Goal: Contribute content: Add original content to the website for others to see

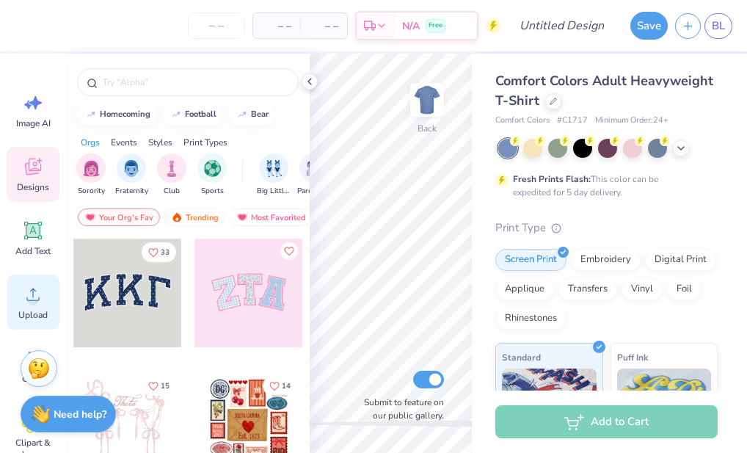
click at [36, 292] on icon at bounding box center [33, 294] width 22 height 22
click at [23, 297] on icon at bounding box center [33, 294] width 22 height 22
click at [28, 194] on div "Designs" at bounding box center [33, 174] width 53 height 55
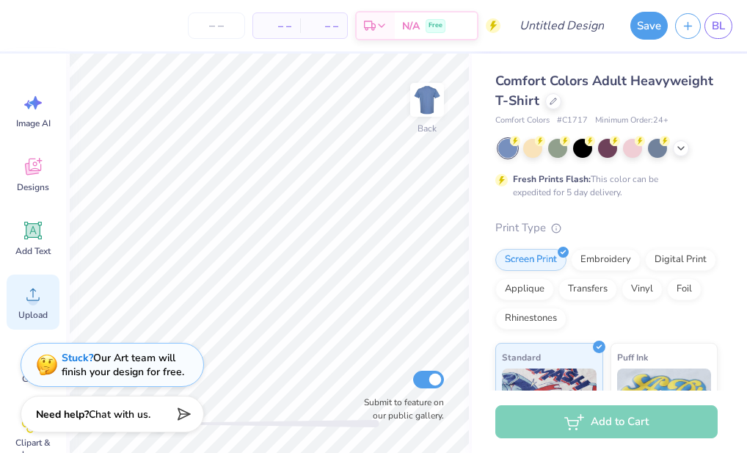
click at [32, 305] on div "Upload" at bounding box center [33, 301] width 53 height 55
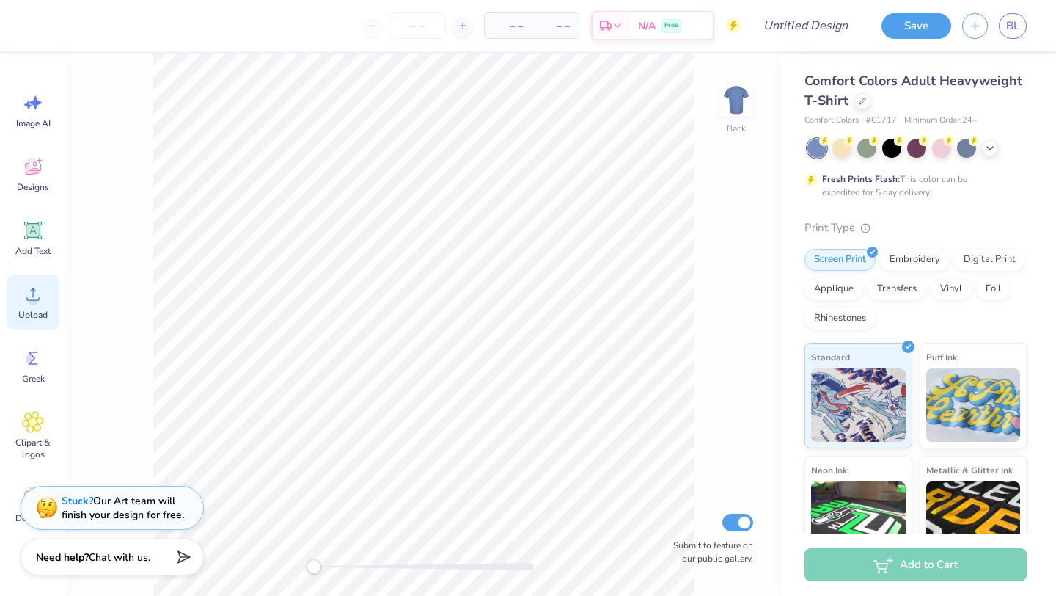
click at [32, 280] on div "Upload" at bounding box center [33, 301] width 53 height 55
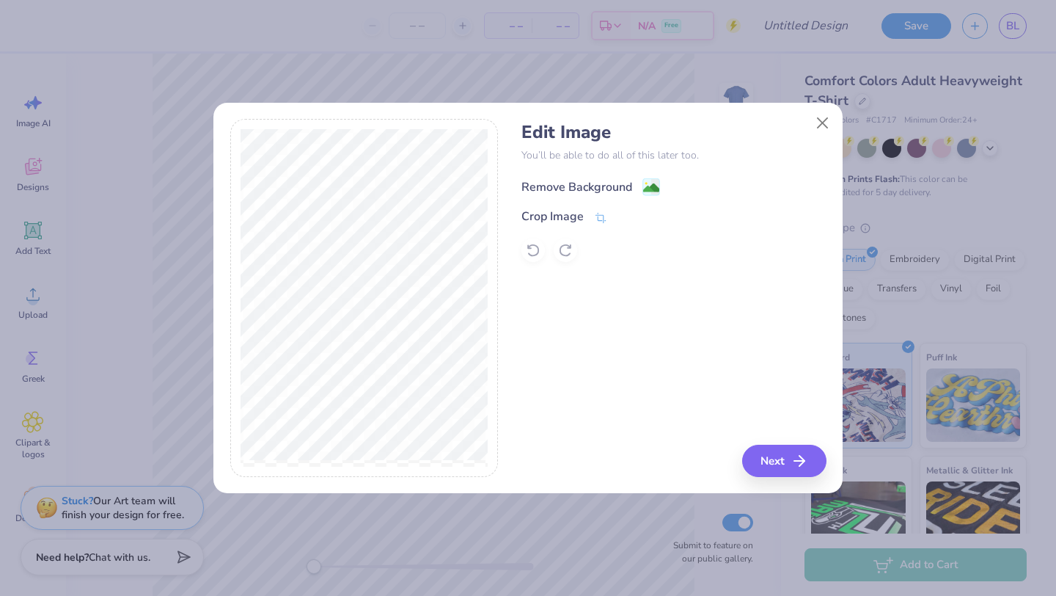
click at [584, 183] on div "Remove Background" at bounding box center [577, 187] width 111 height 18
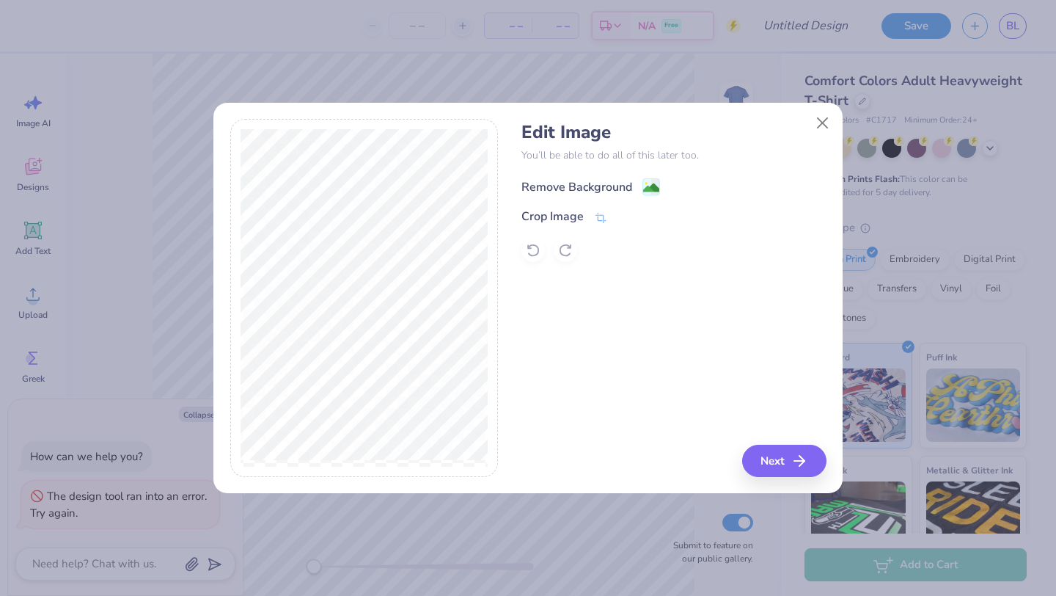
click at [630, 194] on div "Remove Background" at bounding box center [577, 187] width 111 height 18
click at [626, 185] on div "Remove Background" at bounding box center [577, 187] width 111 height 18
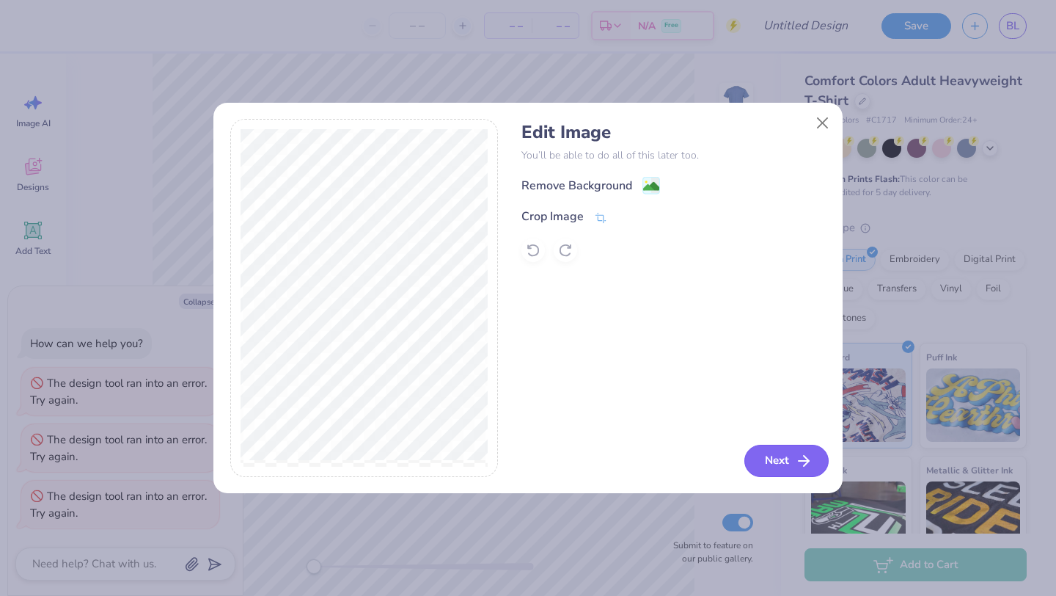
click at [746, 452] on button "Next" at bounding box center [786, 460] width 84 height 32
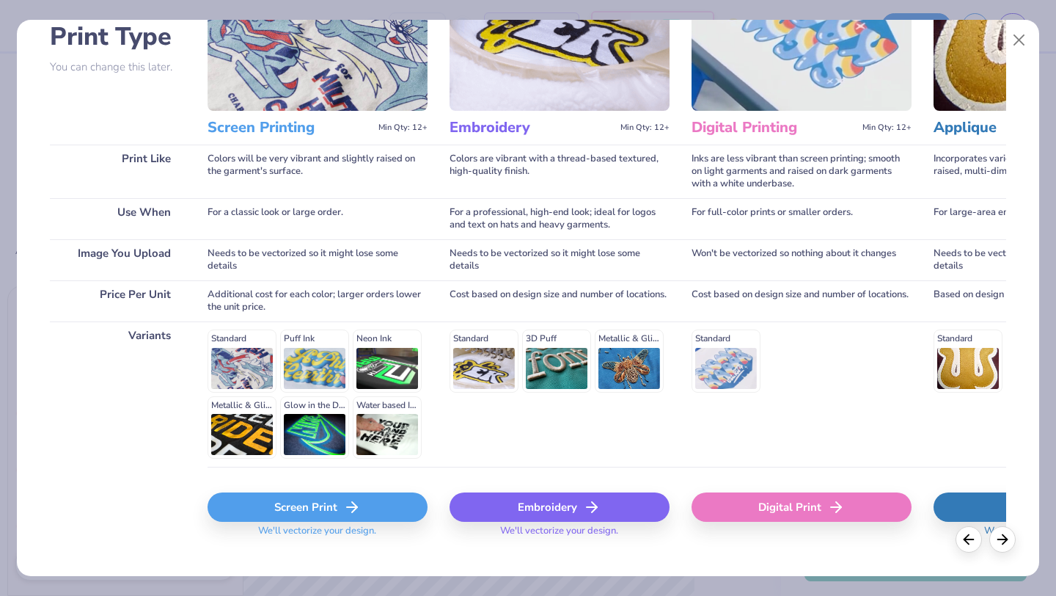
scroll to position [136, 0]
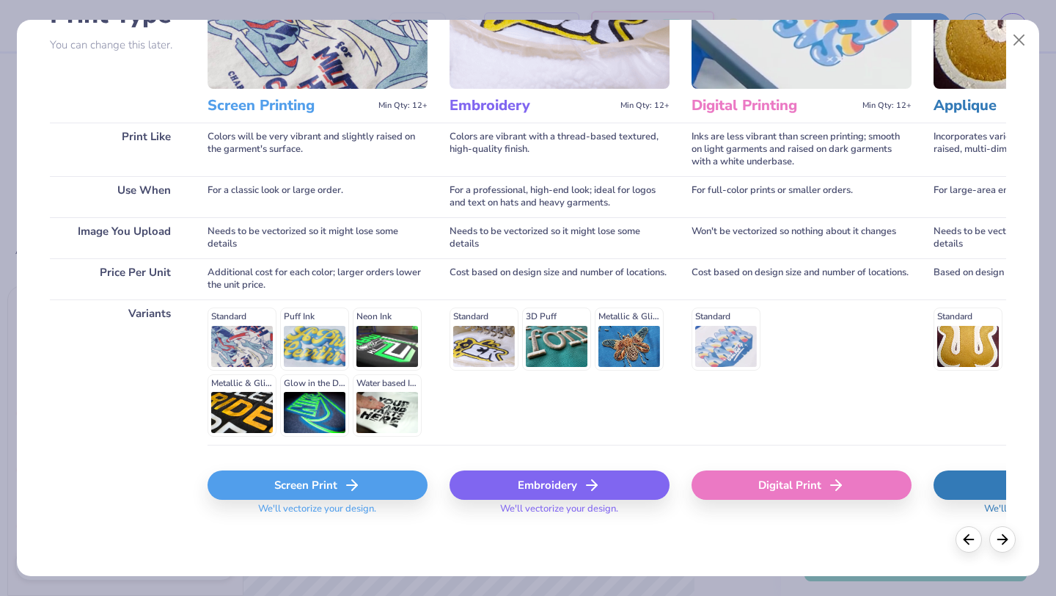
click at [364, 452] on div "Screen Print" at bounding box center [318, 484] width 220 height 29
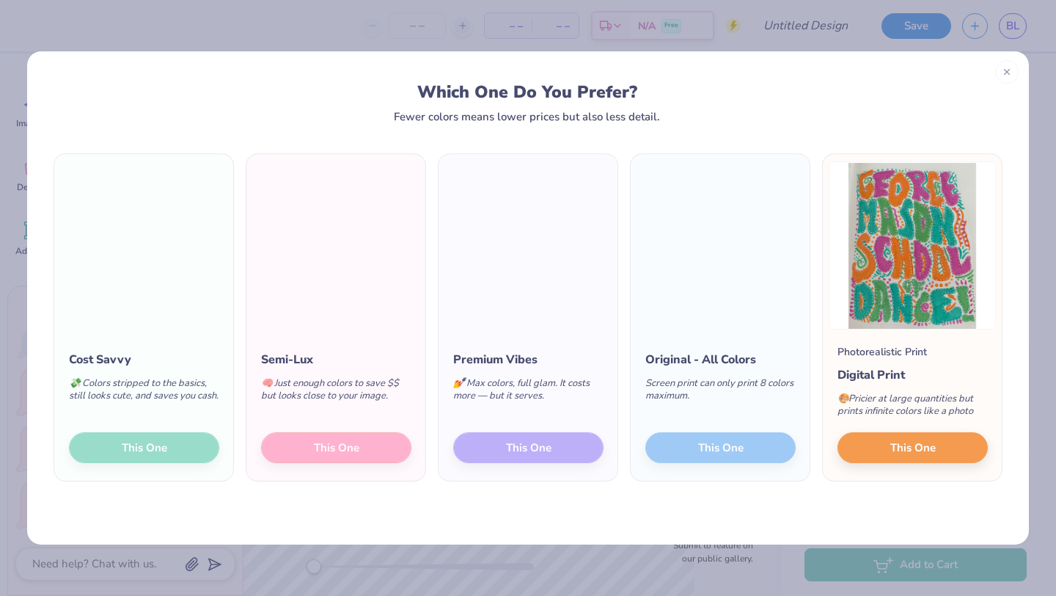
type textarea "x"
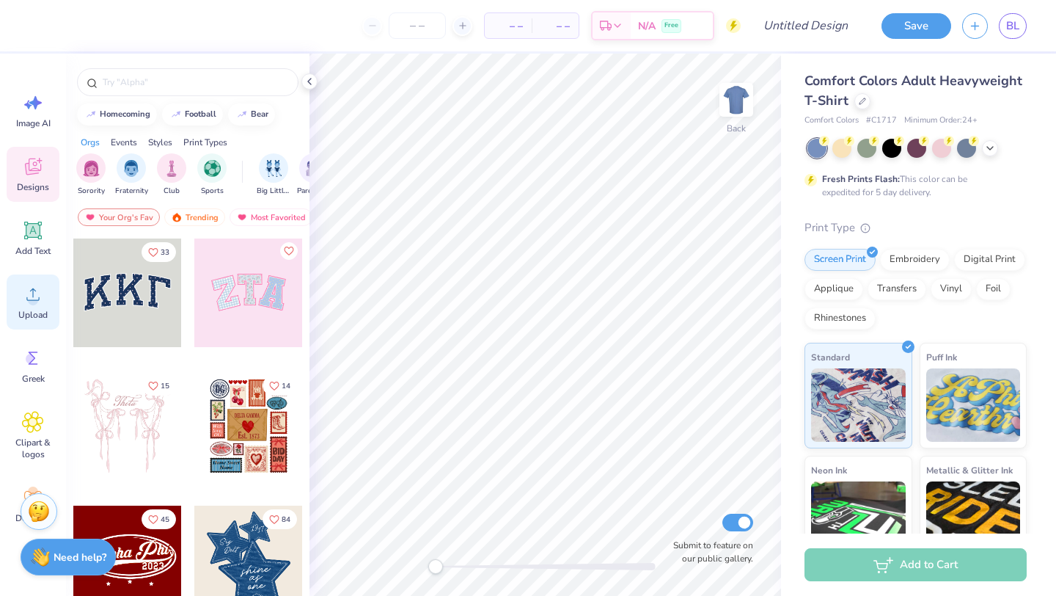
click at [42, 302] on icon at bounding box center [33, 294] width 22 height 22
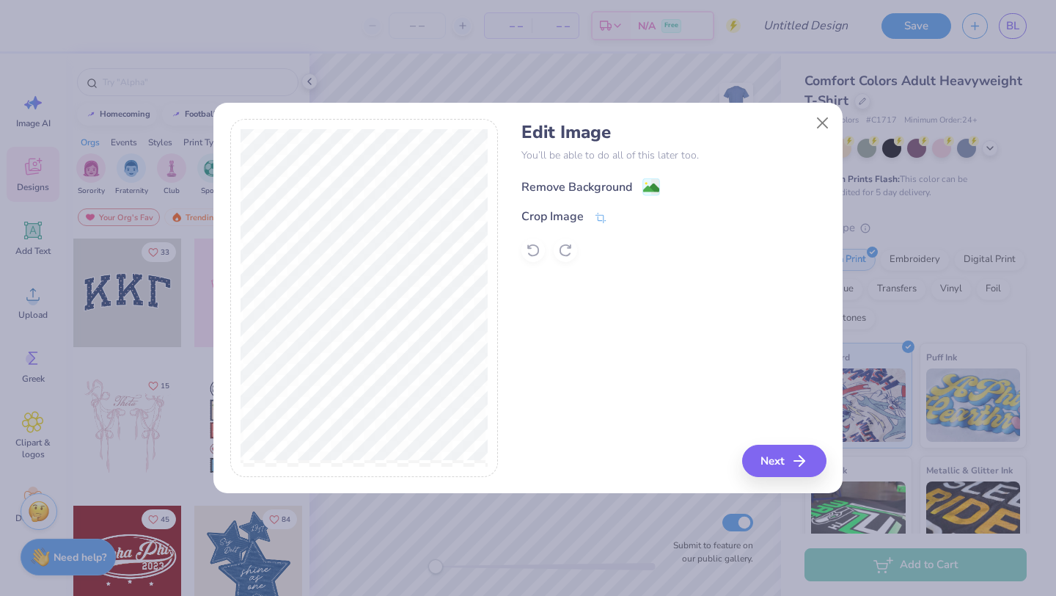
click at [561, 190] on div "Remove Background" at bounding box center [577, 187] width 111 height 18
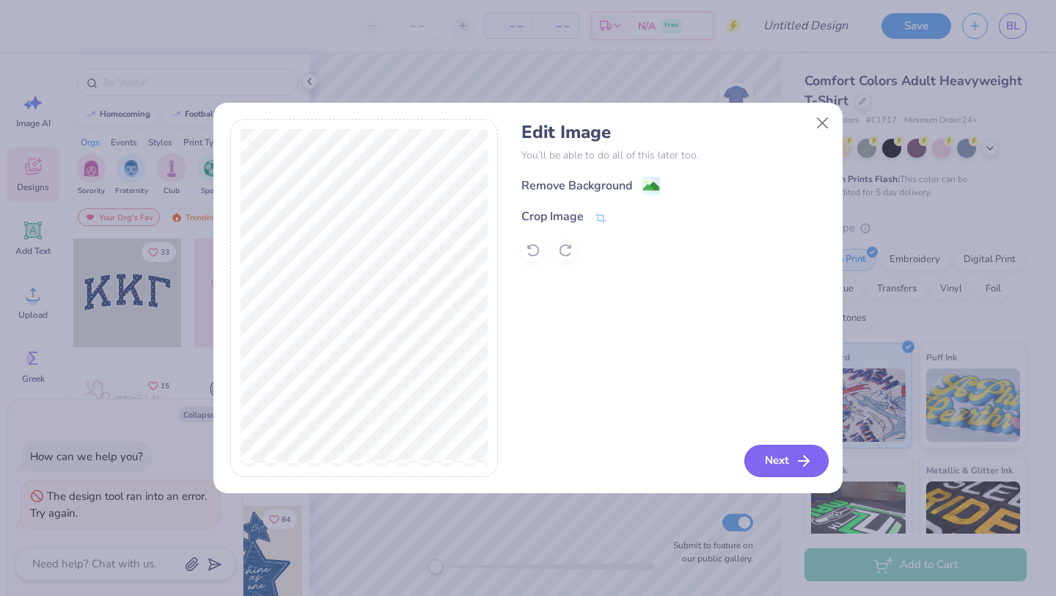
click at [791, 461] on button "Next" at bounding box center [786, 460] width 84 height 32
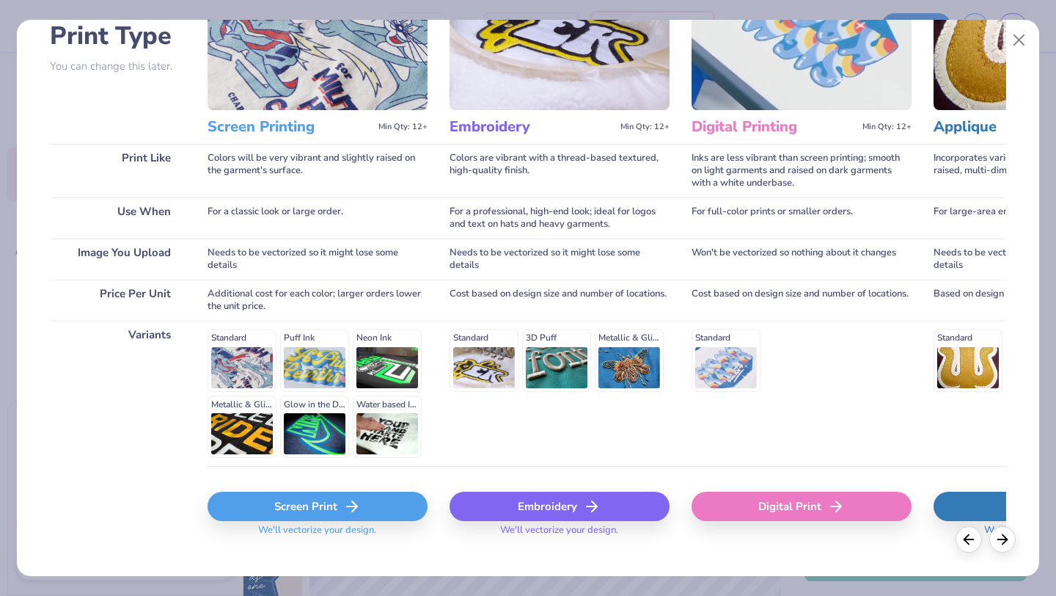
scroll to position [136, 0]
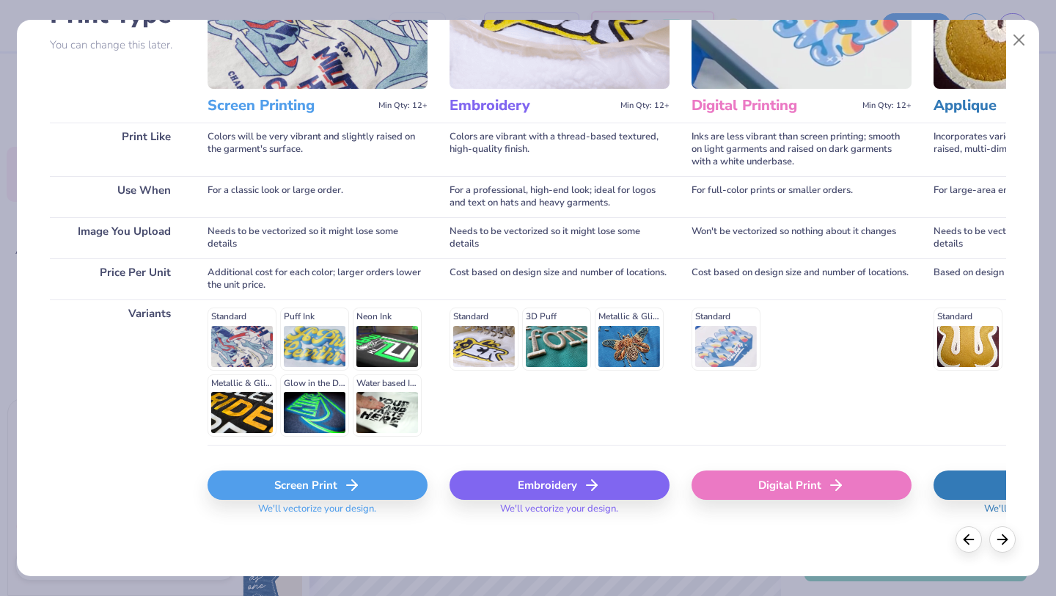
click at [379, 479] on div "Screen Print" at bounding box center [318, 484] width 220 height 29
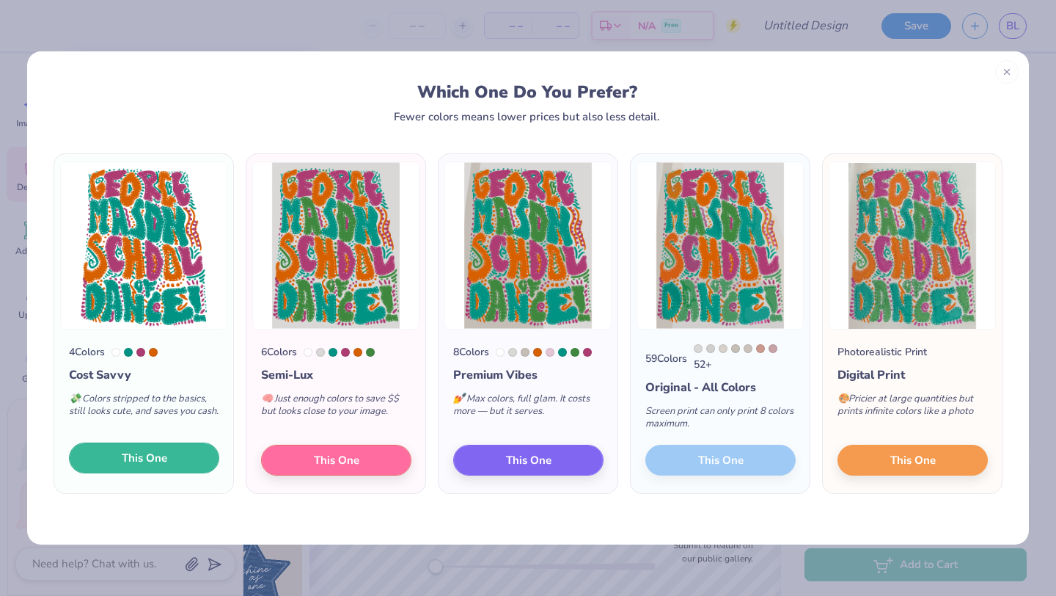
click at [156, 466] on span "This One" at bounding box center [144, 458] width 45 height 17
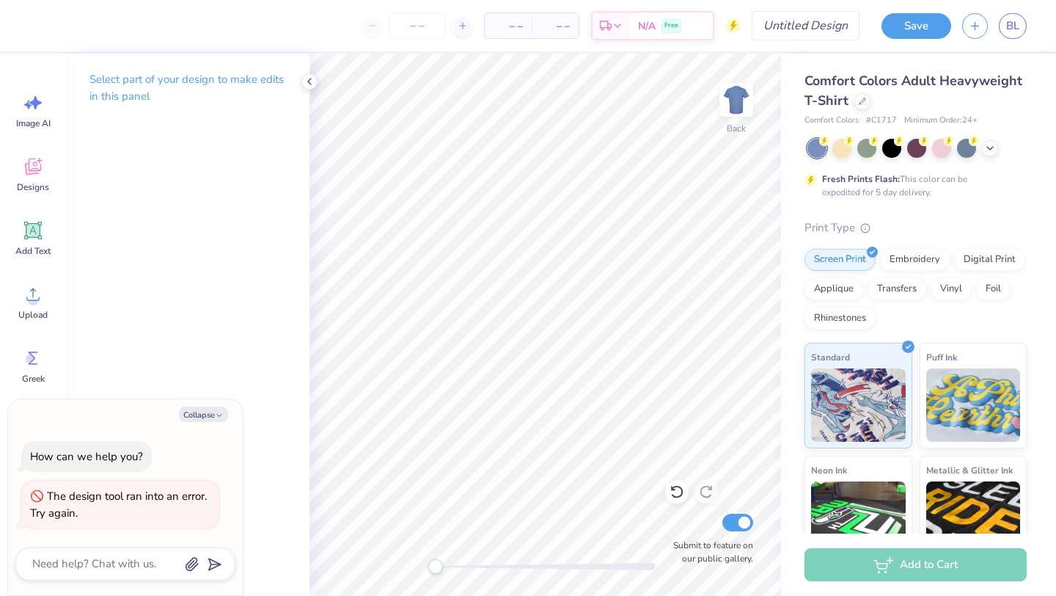
type textarea "x"
